Goal: Find specific page/section: Find specific page/section

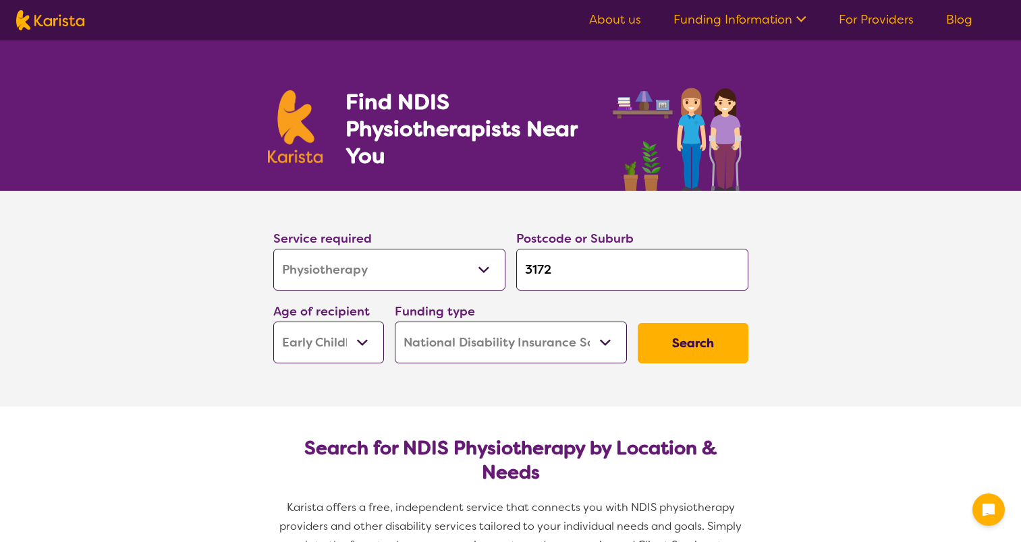
select select "Physiotherapy"
select select "EC"
select select "NDIS"
select select "Physiotherapy"
select select "EC"
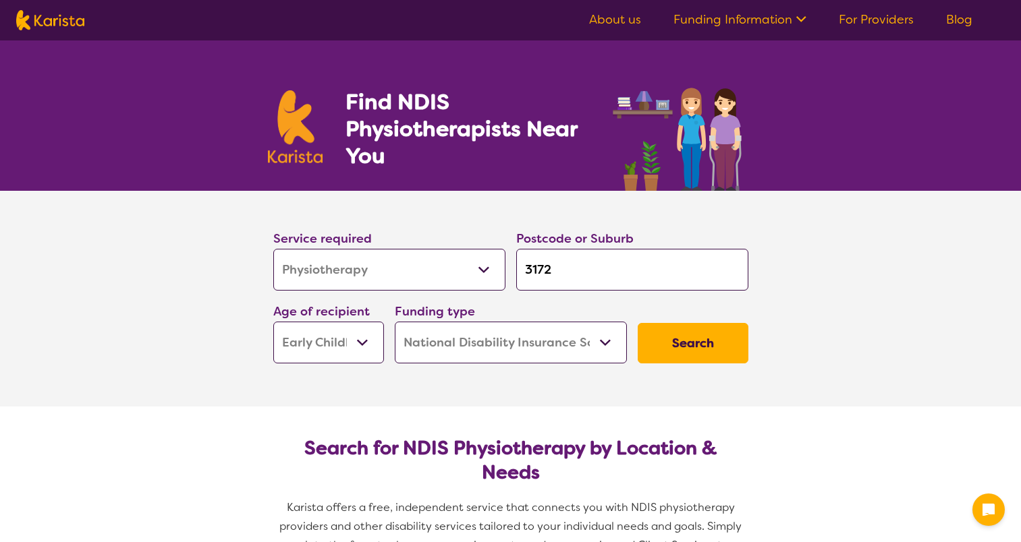
select select "NDIS"
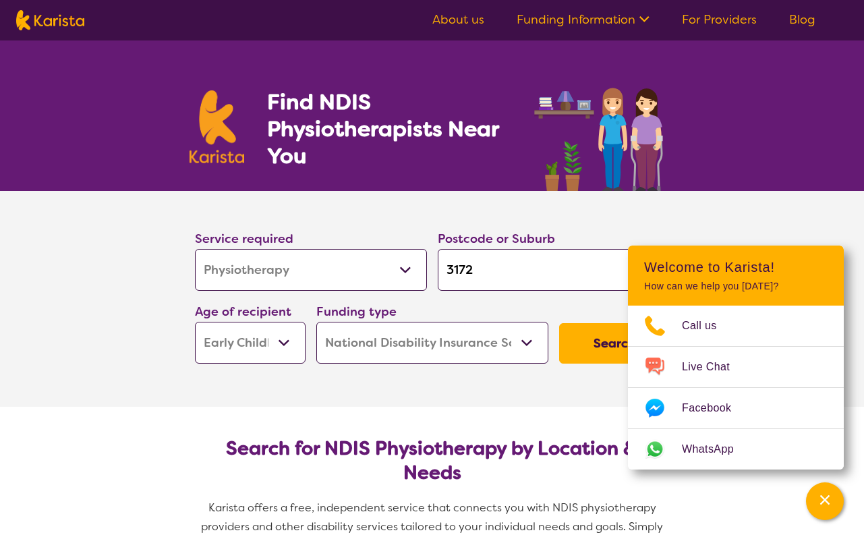
click at [495, 277] on input "3172" at bounding box center [554, 270] width 232 height 42
type input "317"
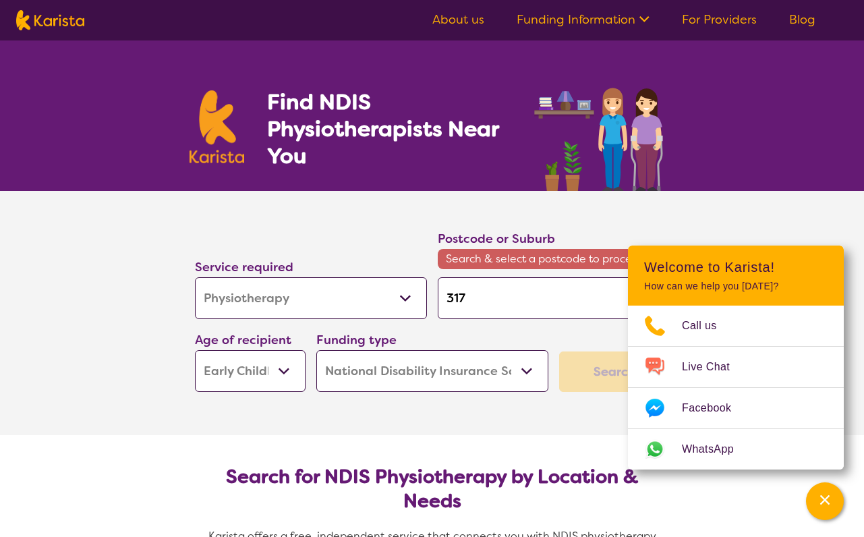
type input "31"
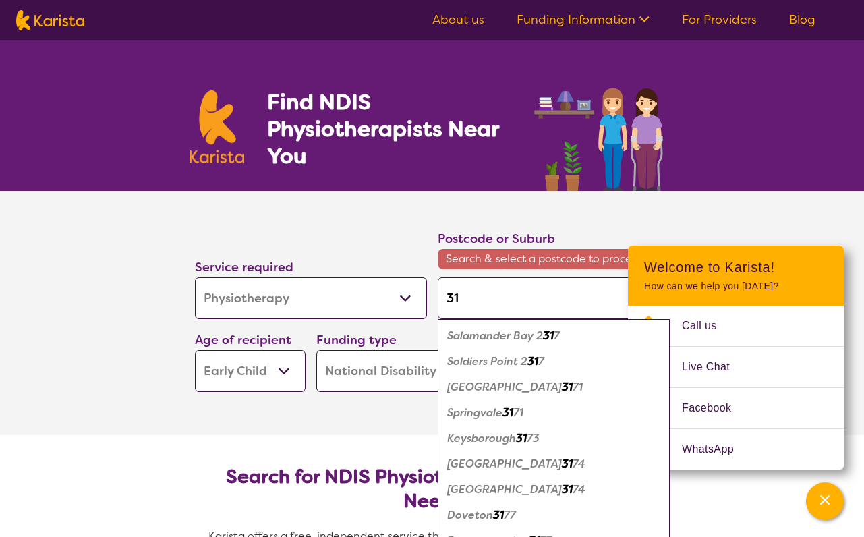
type input "312"
type input "3124"
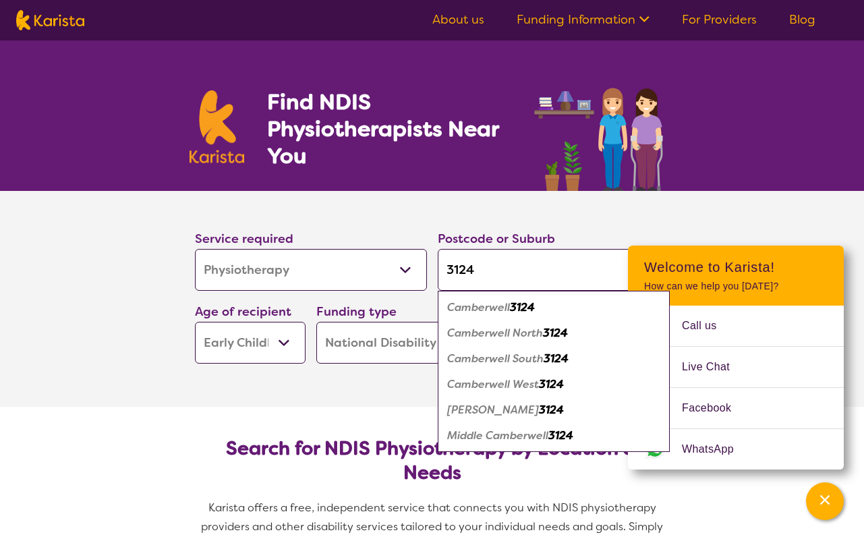
type input "3124"
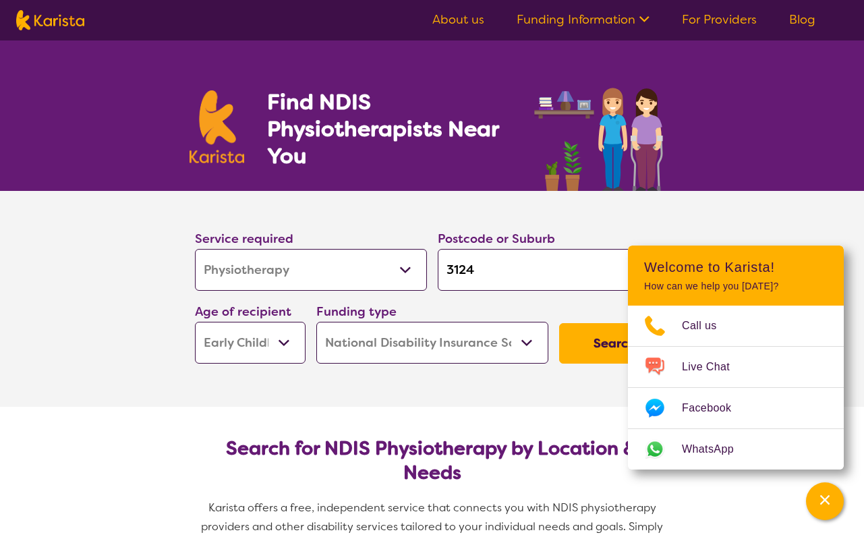
click at [285, 337] on select "Early Childhood - 0 to 9 Child - 10 to 11 Adolescent - 12 to 17 Adult - 18 to 6…" at bounding box center [250, 343] width 111 height 42
select select "AD"
click at [195, 322] on select "Early Childhood - 0 to 9 Child - 10 to 11 Adolescent - 12 to 17 Adult - 18 to 6…" at bounding box center [250, 343] width 111 height 42
select select "AD"
click at [585, 339] on button "Search" at bounding box center [614, 343] width 111 height 40
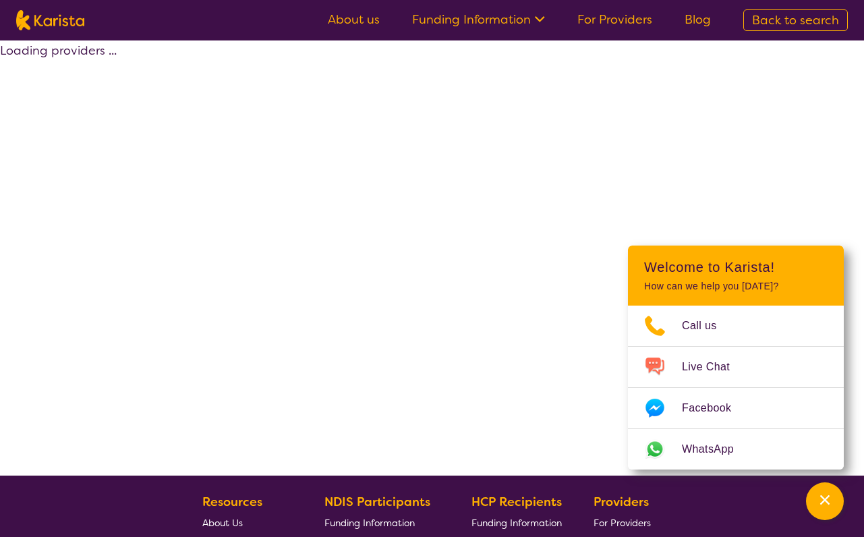
select select "by_score"
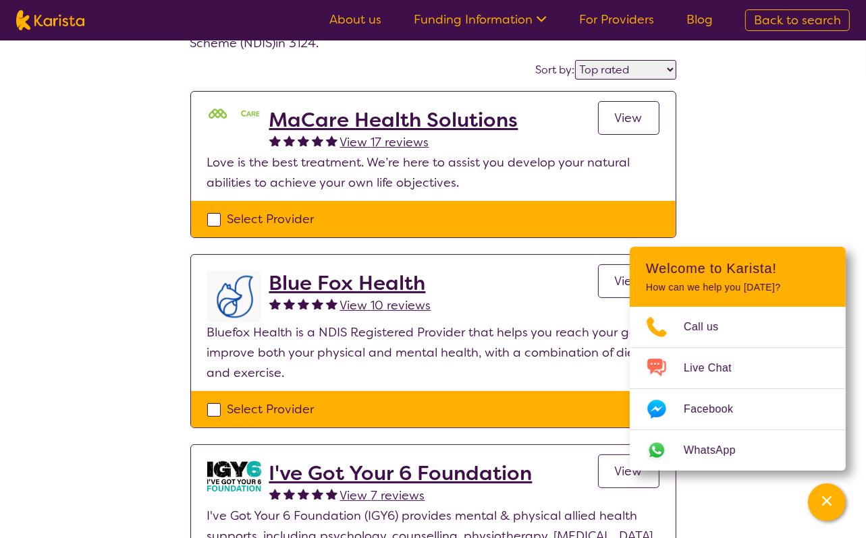
scroll to position [67, 0]
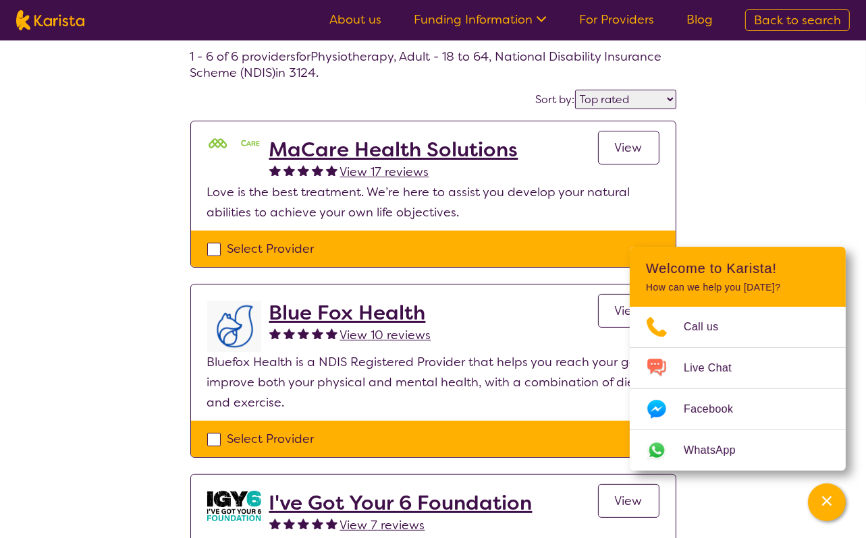
click at [642, 144] on link "View" at bounding box center [628, 148] width 61 height 34
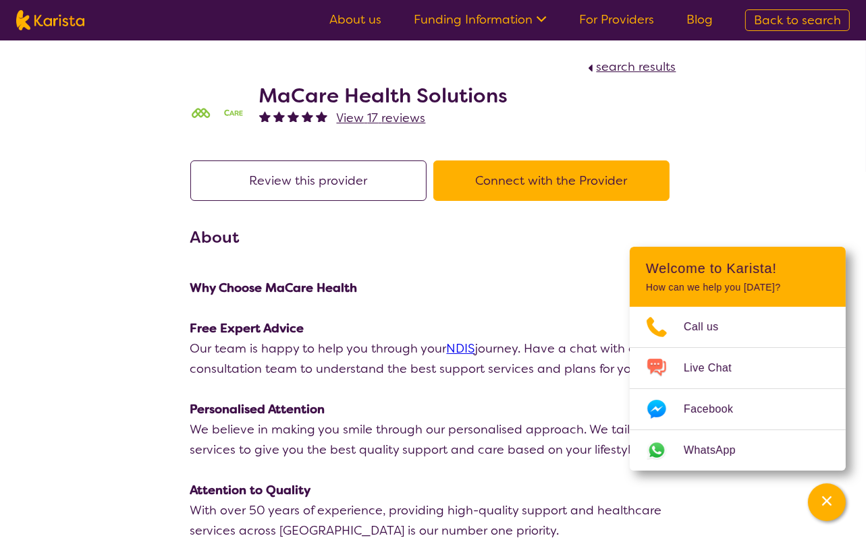
click at [559, 178] on button "Connect with the Provider" at bounding box center [551, 181] width 236 height 40
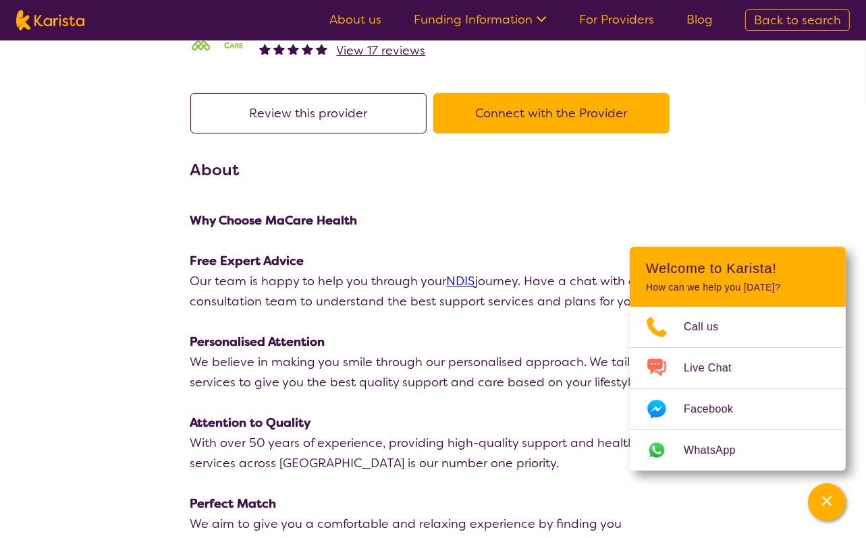
select select "by_score"
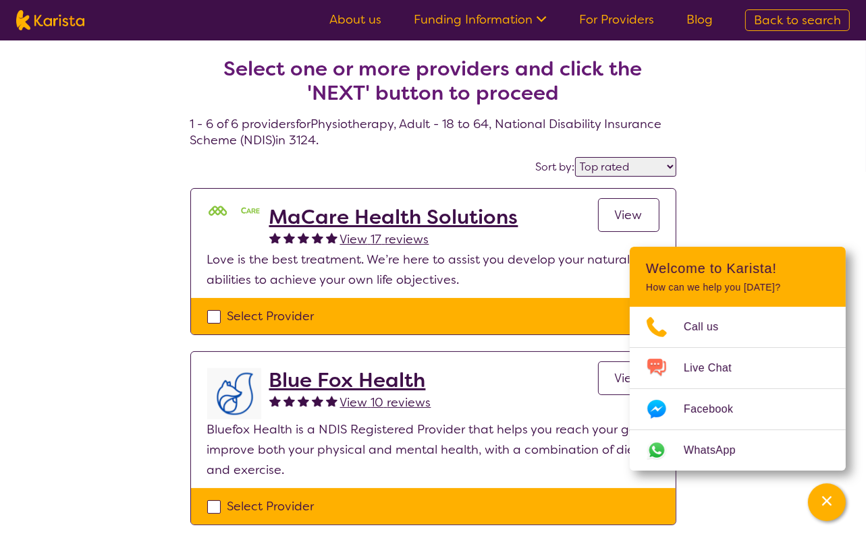
click at [326, 215] on h2 "MaCare Health Solutions" at bounding box center [393, 217] width 249 height 24
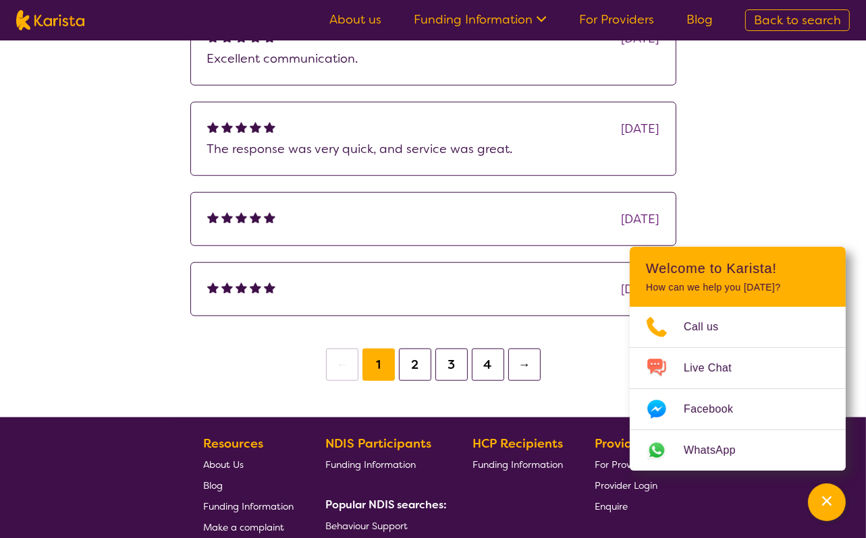
scroll to position [1214, 0]
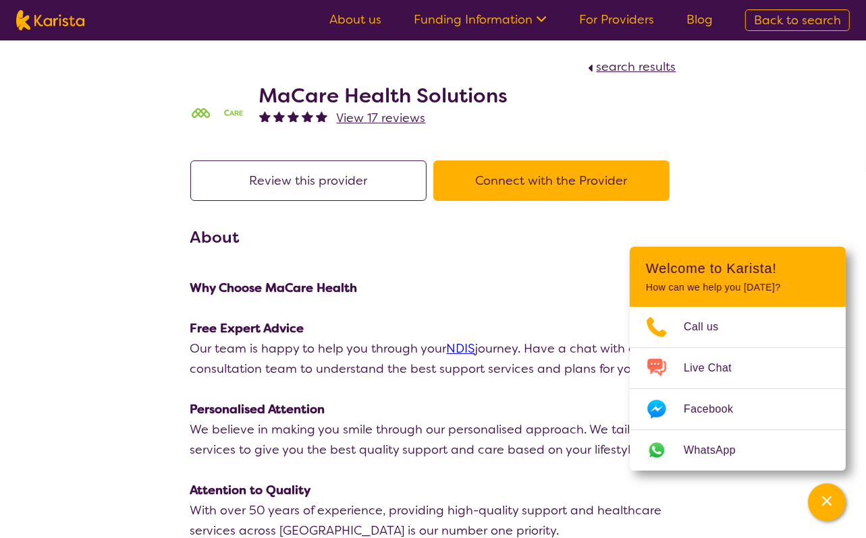
select select "by_score"
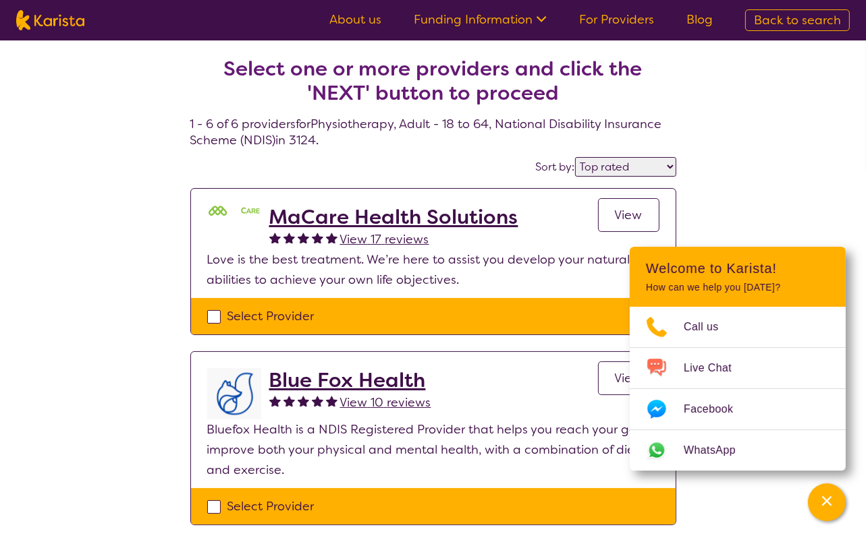
select select "Physiotherapy"
select select "AD"
select select "NDIS"
select select "Physiotherapy"
select select "AD"
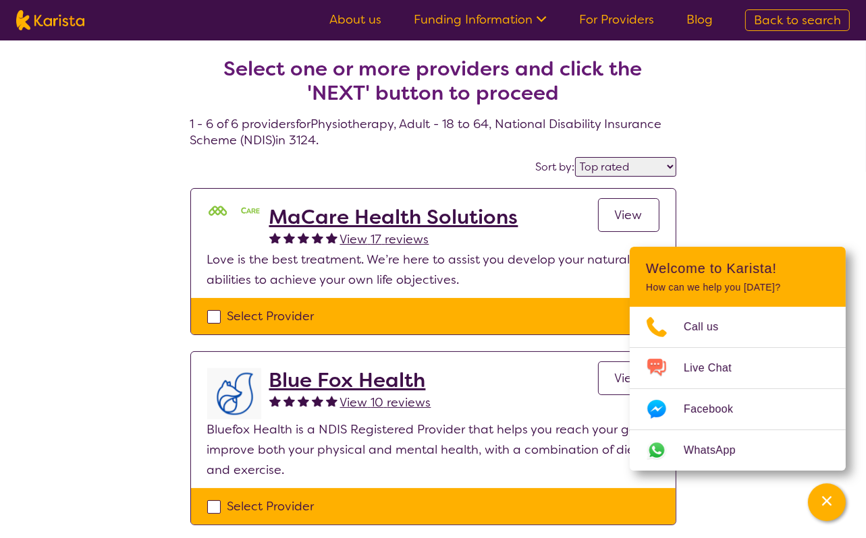
select select "NDIS"
